Goal: Information Seeking & Learning: Learn about a topic

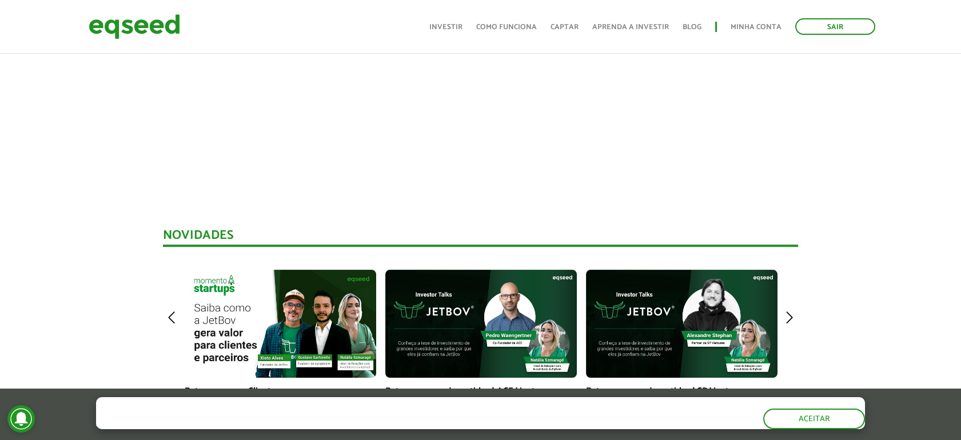
scroll to position [190, 0]
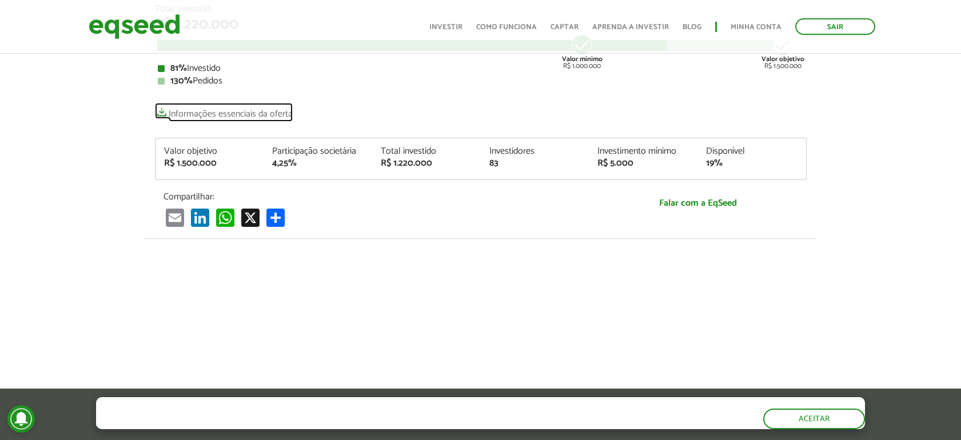
click at [230, 113] on link "Informações essenciais da oferta" at bounding box center [224, 111] width 138 height 16
